Goal: Task Accomplishment & Management: Manage account settings

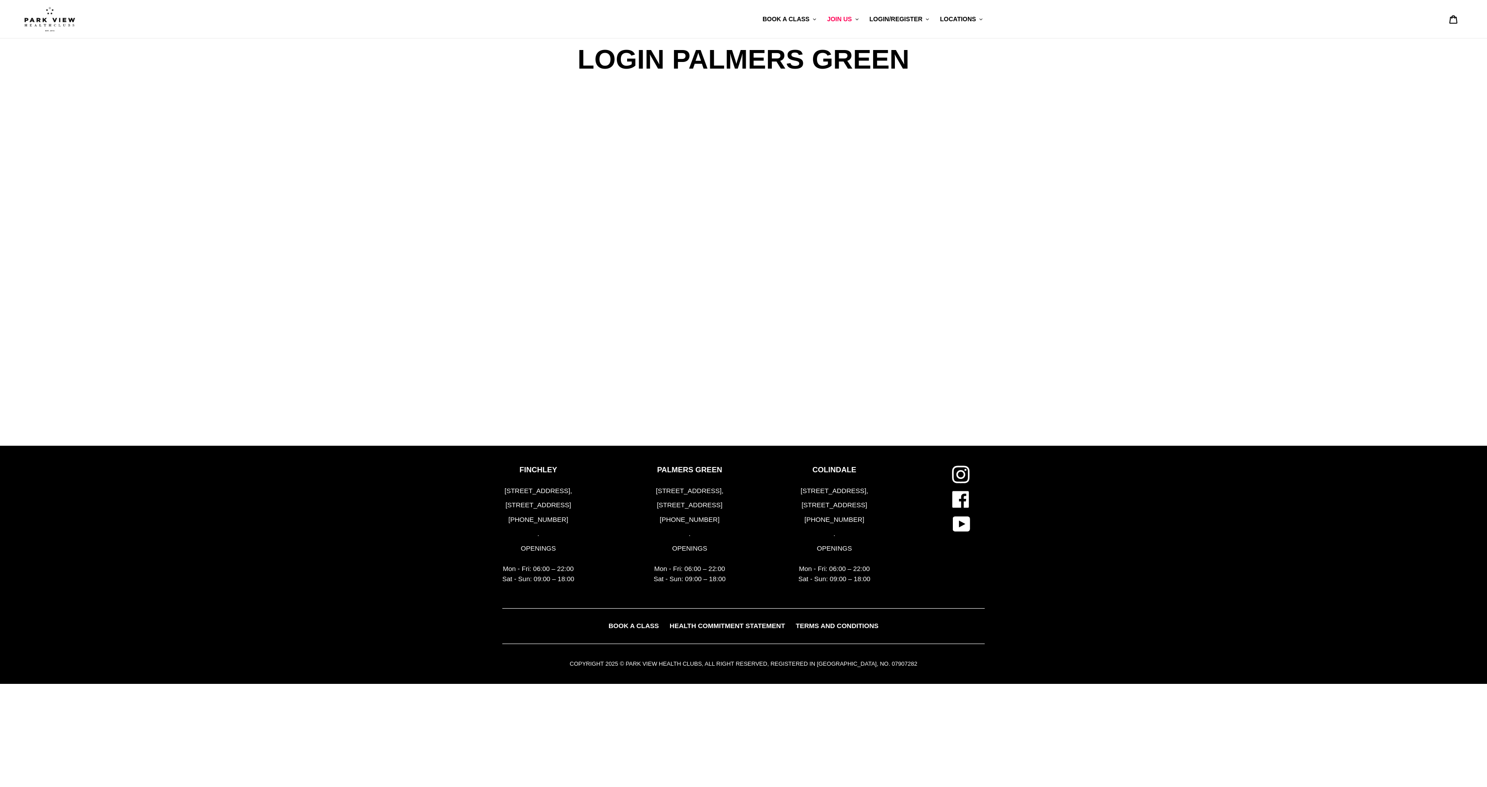
click at [883, 18] on span "LOGIN/REGISTER" at bounding box center [895, 18] width 53 height 7
click at [872, 70] on span "LOGIN PALMERS GREEN" at bounding box center [875, 72] width 75 height 7
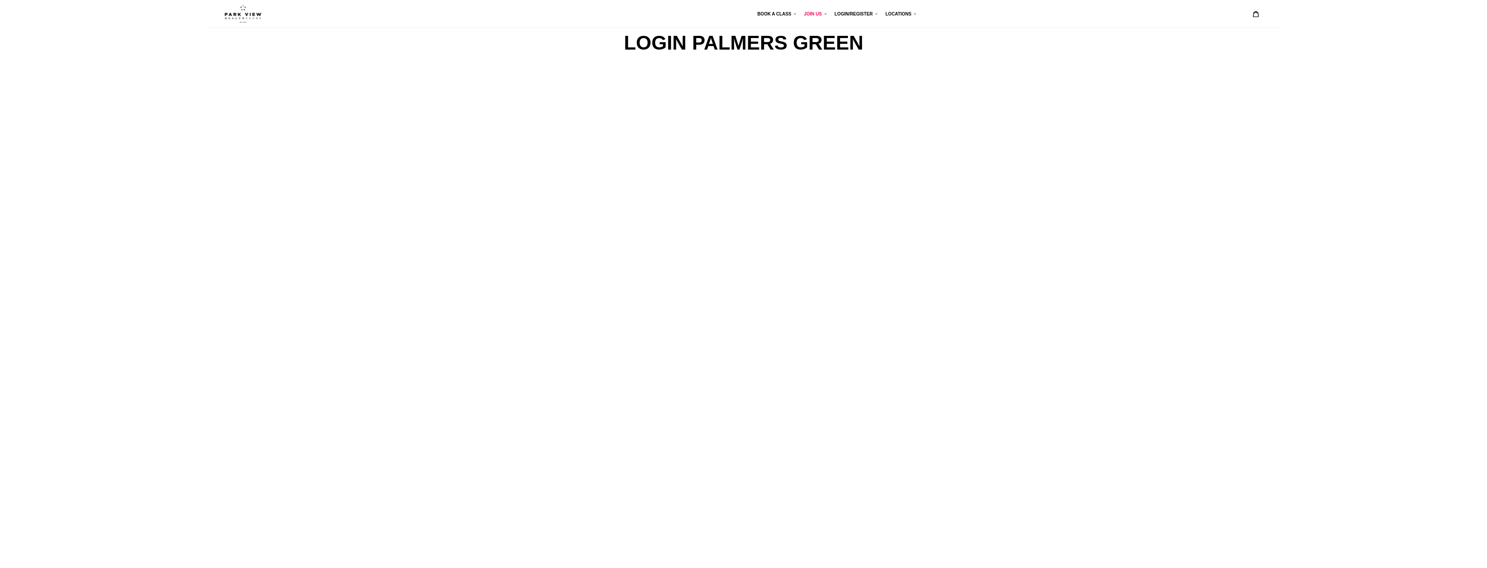
scroll to position [80, 0]
